Goal: Information Seeking & Learning: Learn about a topic

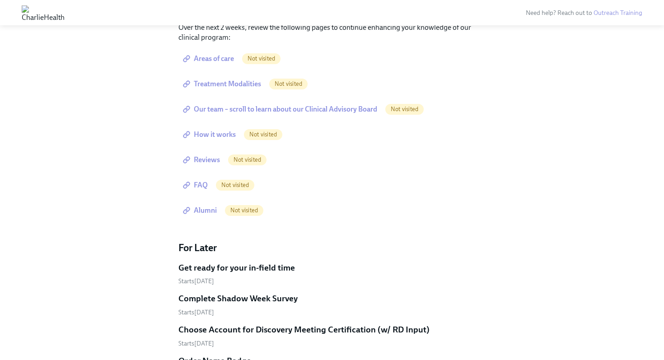
scroll to position [717, 0]
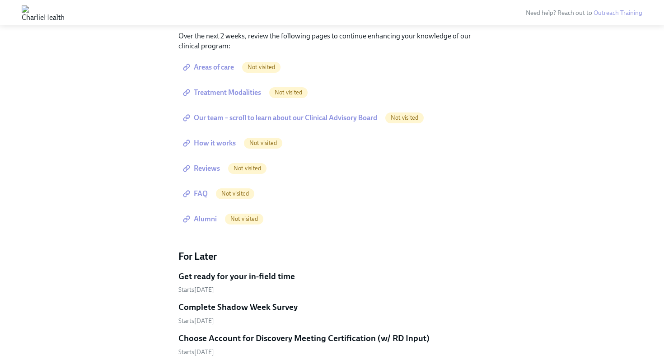
click at [225, 66] on span "Areas of care" at bounding box center [209, 67] width 49 height 9
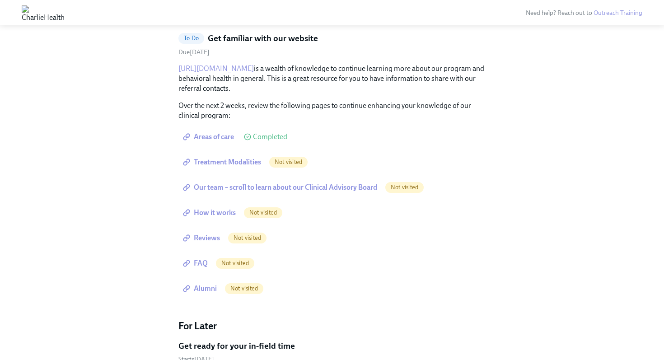
scroll to position [646, 0]
click at [240, 161] on span "Treatment Modalities" at bounding box center [223, 163] width 76 height 9
click at [246, 188] on span "Our team – scroll to learn about our Clinical Advisory Board" at bounding box center [281, 188] width 192 height 9
click at [213, 215] on span "How it works" at bounding box center [210, 213] width 51 height 9
click at [214, 216] on span "How it works" at bounding box center [210, 213] width 51 height 9
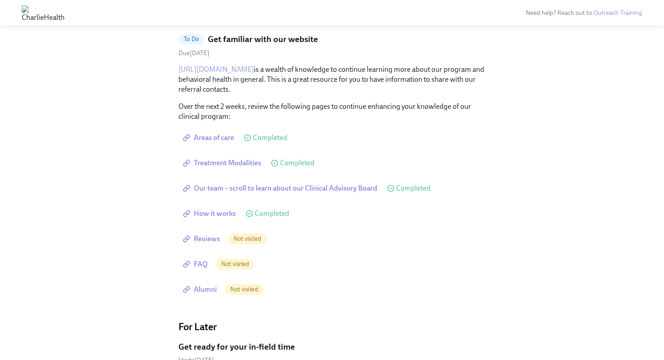
click at [211, 243] on span "Reviews" at bounding box center [202, 238] width 35 height 9
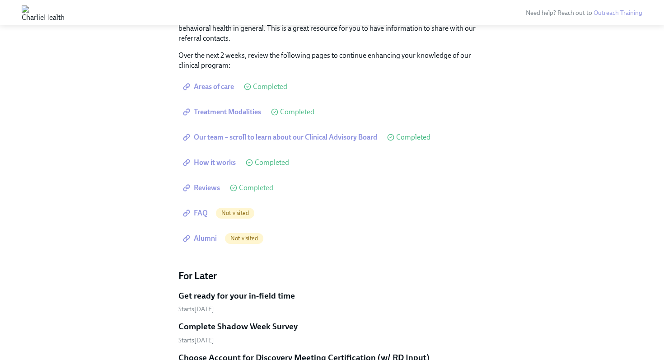
scroll to position [708, 0]
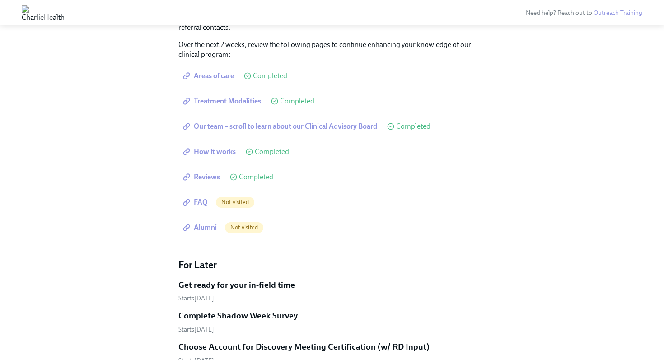
click at [200, 205] on span "FAQ" at bounding box center [196, 202] width 23 height 9
click at [200, 228] on span "Alumni" at bounding box center [201, 227] width 32 height 9
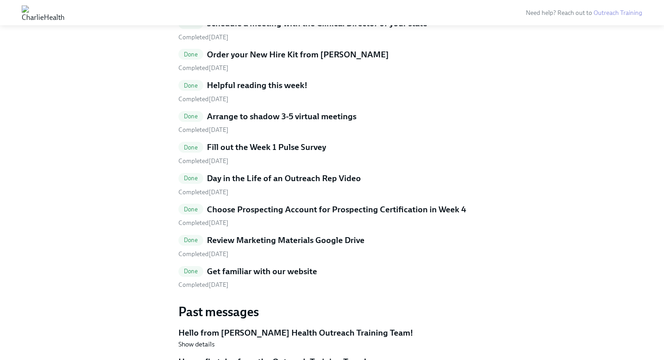
scroll to position [1564, 0]
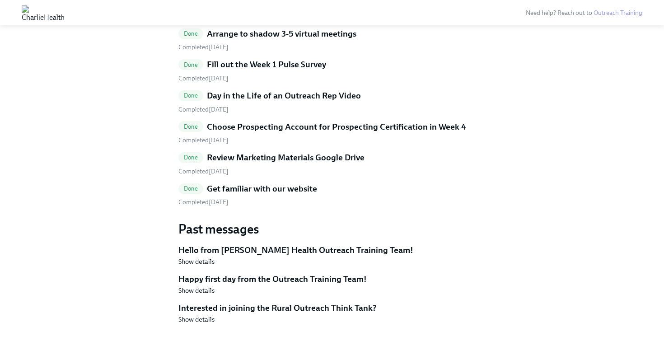
click at [194, 188] on span "Done" at bounding box center [190, 188] width 25 height 7
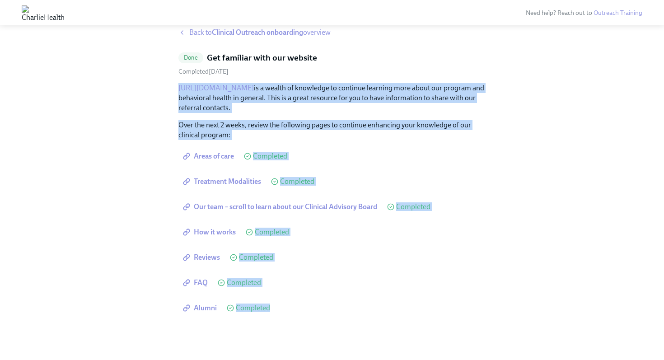
drag, startPoint x: 176, startPoint y: 88, endPoint x: 262, endPoint y: 318, distance: 245.9
click at [262, 318] on div "Back to Clinical Outreach onboarding overview Done Get familiar with our websit…" at bounding box center [331, 183] width 635 height 311
copy div "[URL][DOMAIN_NAME] is a wealth of knowledge to continue learning more about our…"
click at [267, 129] on p "Over the next 2 weeks, review the following pages to continue enhancing your kn…" at bounding box center [331, 130] width 307 height 20
click at [269, 139] on p "Over the next 2 weeks, review the following pages to continue enhancing your kn…" at bounding box center [331, 130] width 307 height 20
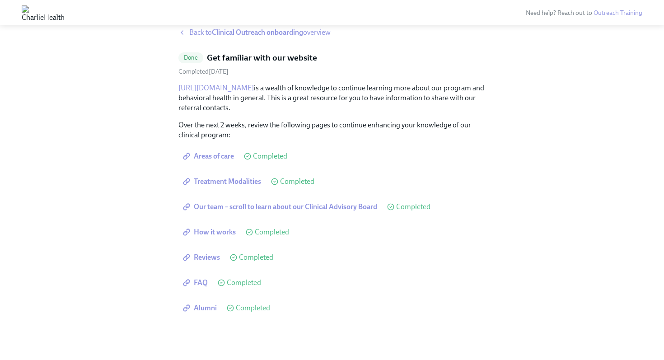
scroll to position [0, 0]
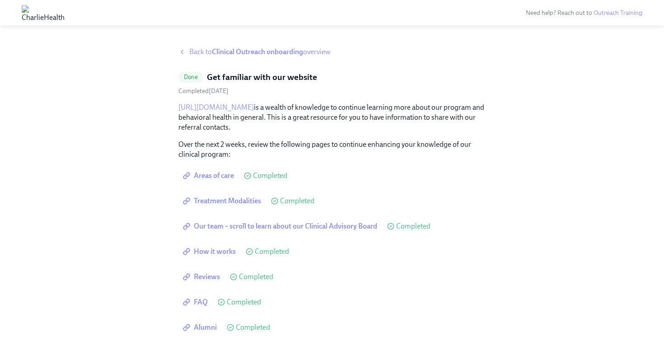
click at [181, 50] on icon at bounding box center [181, 51] width 7 height 7
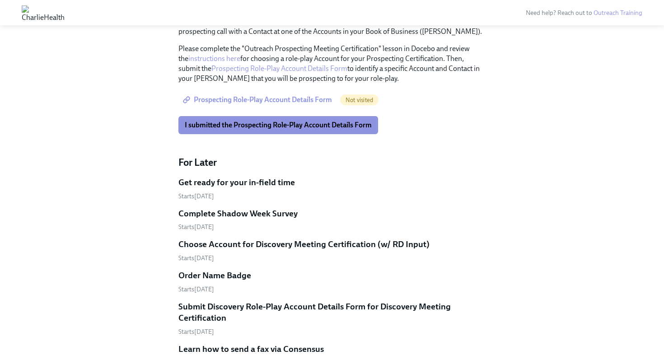
scroll to position [533, 0]
